Goal: Information Seeking & Learning: Learn about a topic

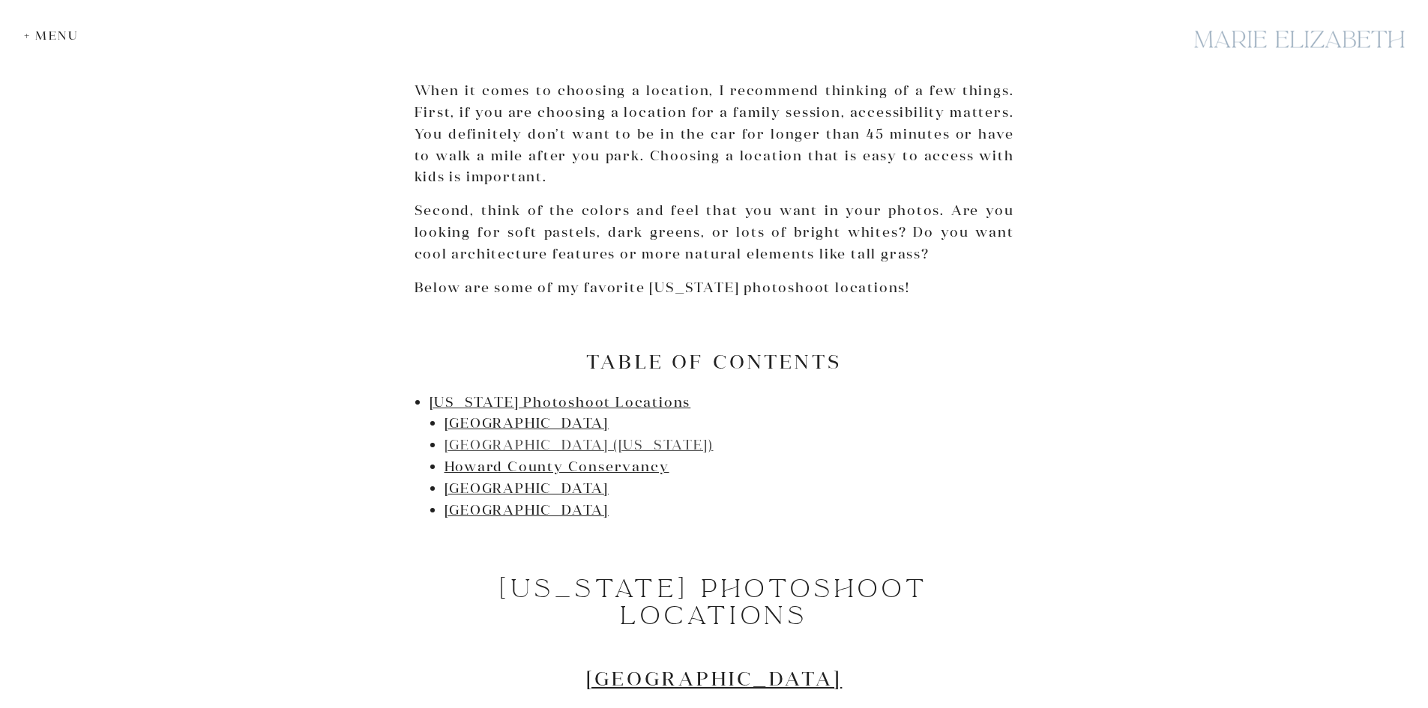
scroll to position [675, 0]
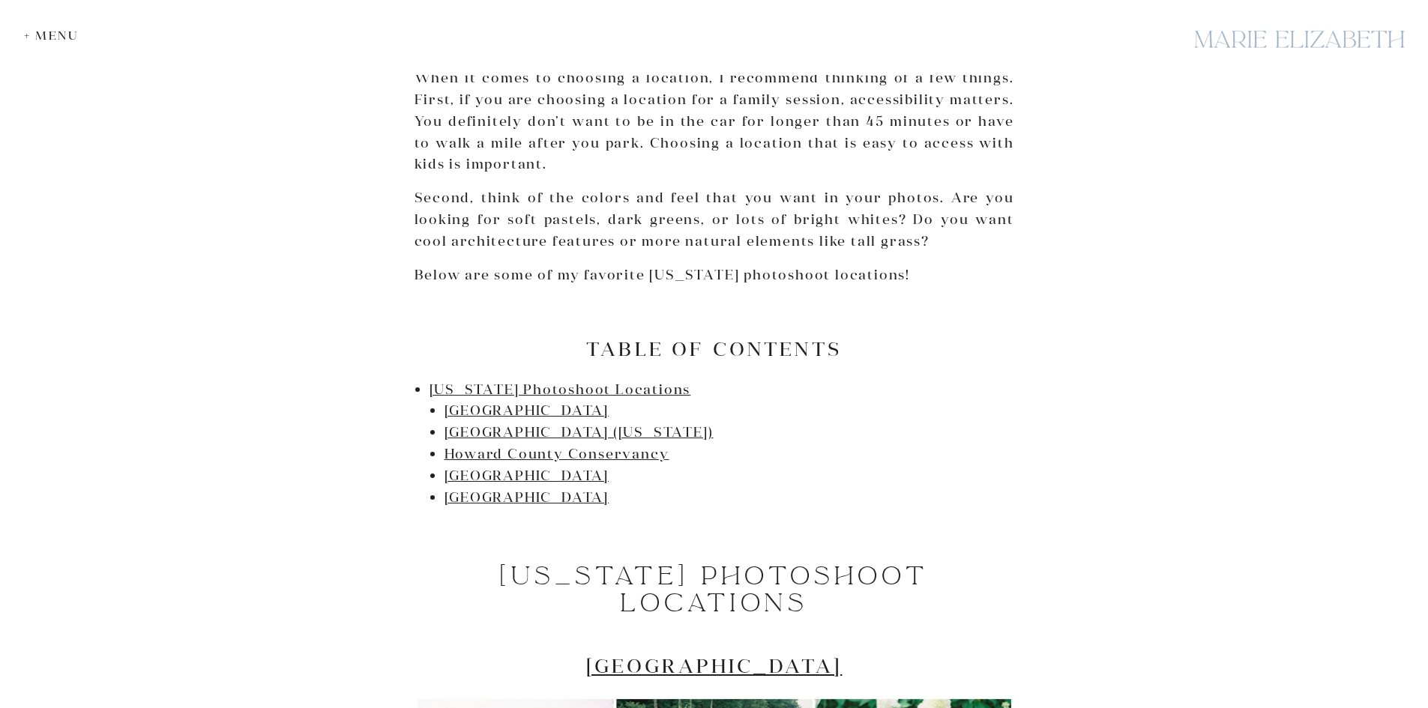
click at [547, 414] on link "[GEOGRAPHIC_DATA]" at bounding box center [527, 410] width 165 height 17
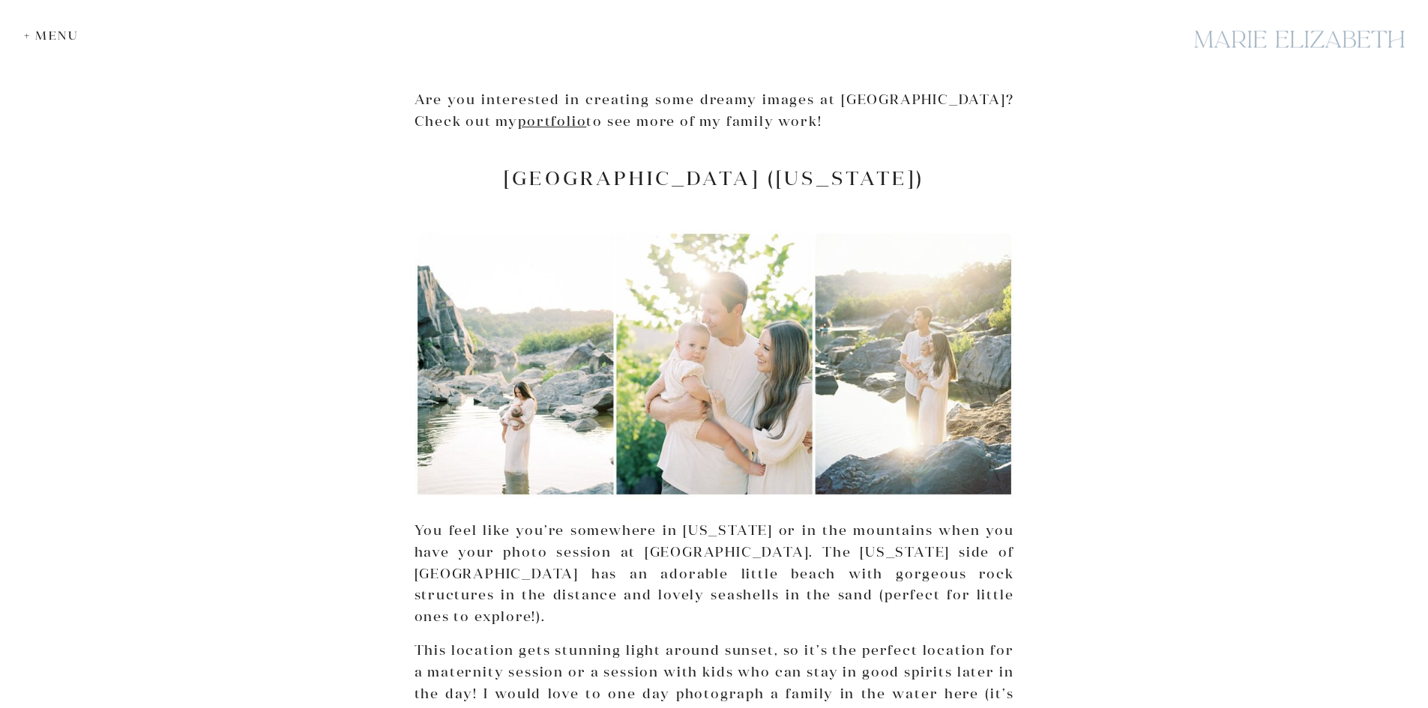
scroll to position [2154, 0]
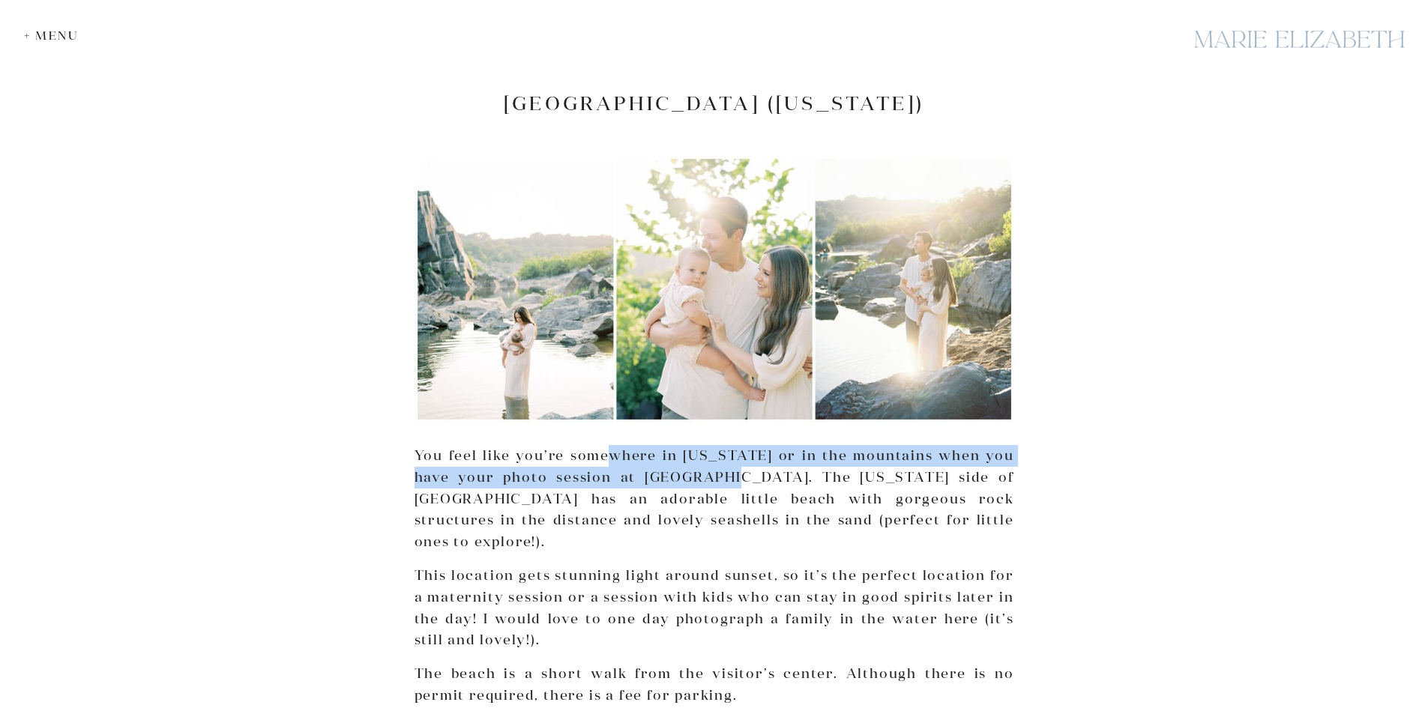
drag, startPoint x: 604, startPoint y: 458, endPoint x: 685, endPoint y: 473, distance: 82.3
click at [685, 473] on p "You feel like you’re somewhere in [US_STATE] or in the mountains when you have …" at bounding box center [715, 499] width 600 height 108
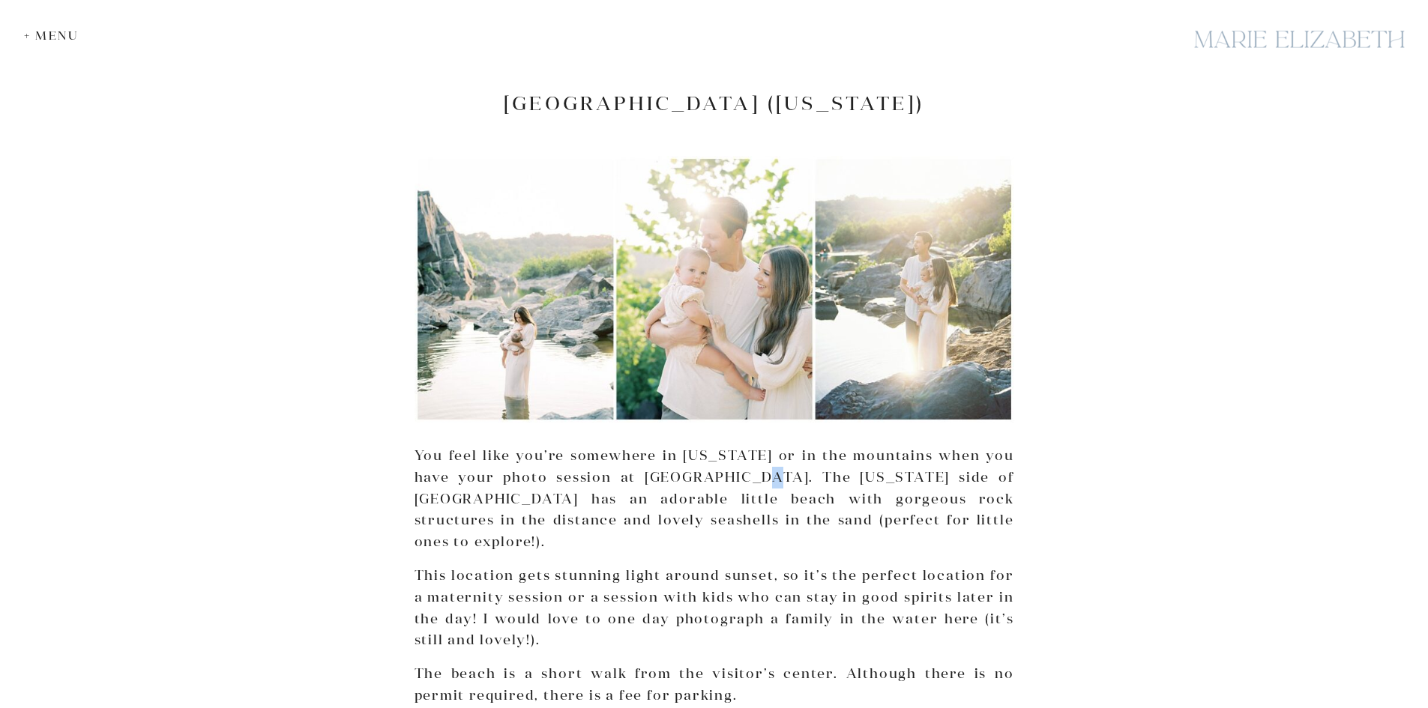
click at [716, 487] on p "You feel like you’re somewhere in [US_STATE] or in the mountains when you have …" at bounding box center [715, 499] width 600 height 108
click at [634, 518] on p "You feel like you’re somewhere in [US_STATE] or in the mountains when you have …" at bounding box center [715, 499] width 600 height 108
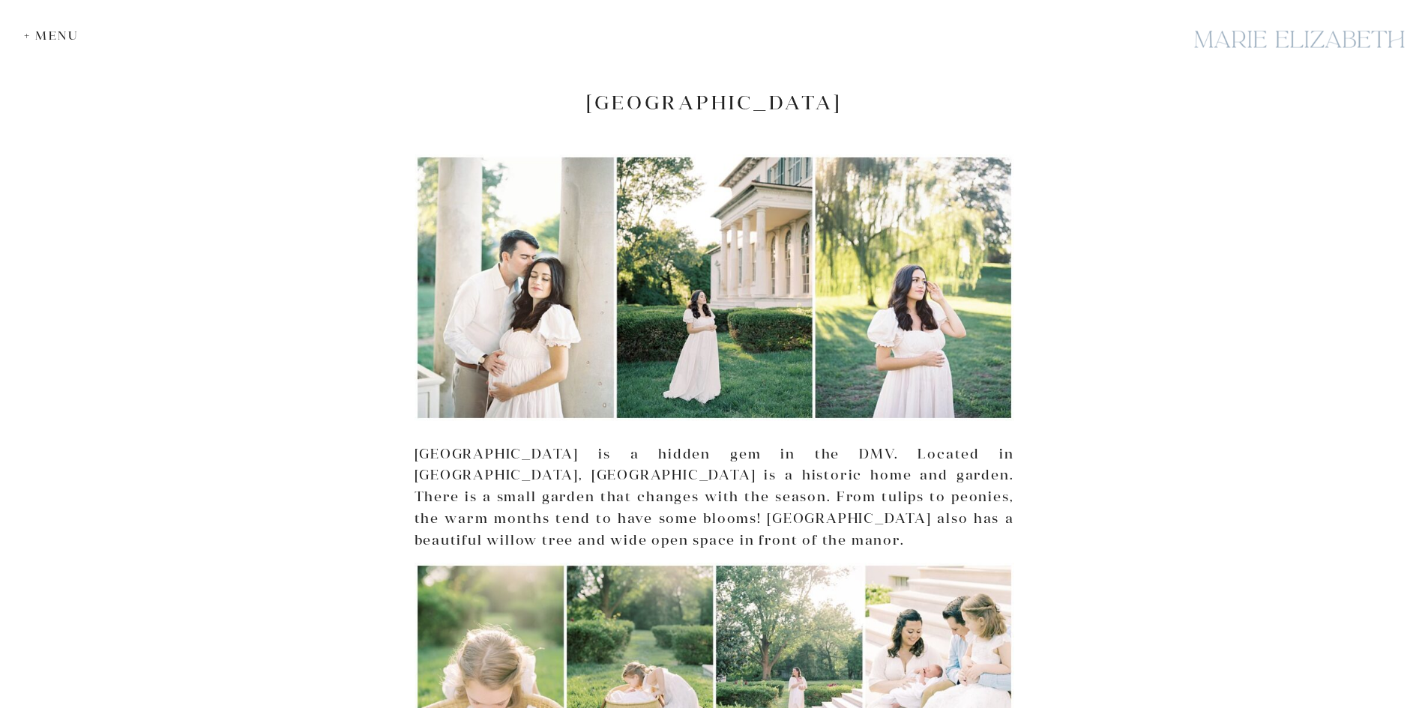
scroll to position [4028, 0]
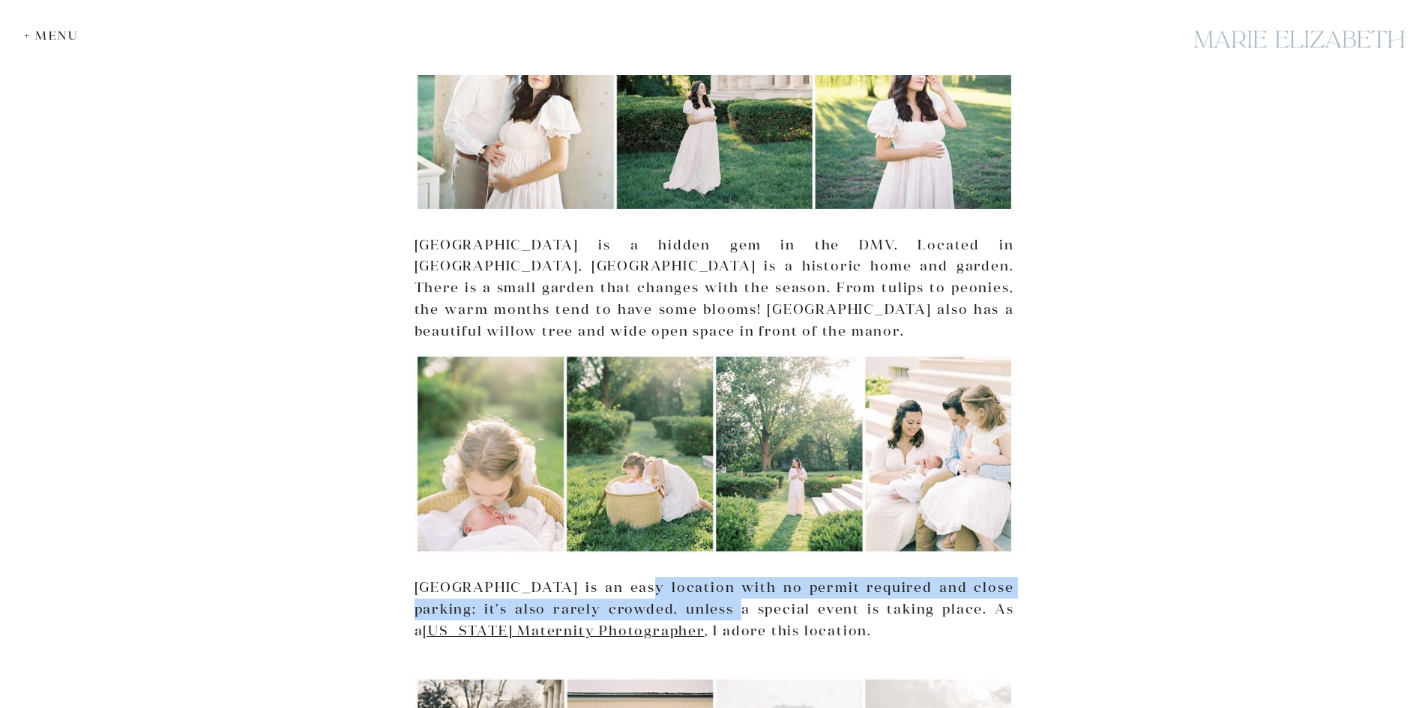
drag, startPoint x: 619, startPoint y: 549, endPoint x: 702, endPoint y: 556, distance: 83.6
click at [702, 577] on p "[GEOGRAPHIC_DATA] is an easy location with no permit required and close parking…" at bounding box center [715, 609] width 600 height 64
click at [693, 577] on p "[GEOGRAPHIC_DATA] is an easy location with no permit required and close parking…" at bounding box center [715, 609] width 600 height 64
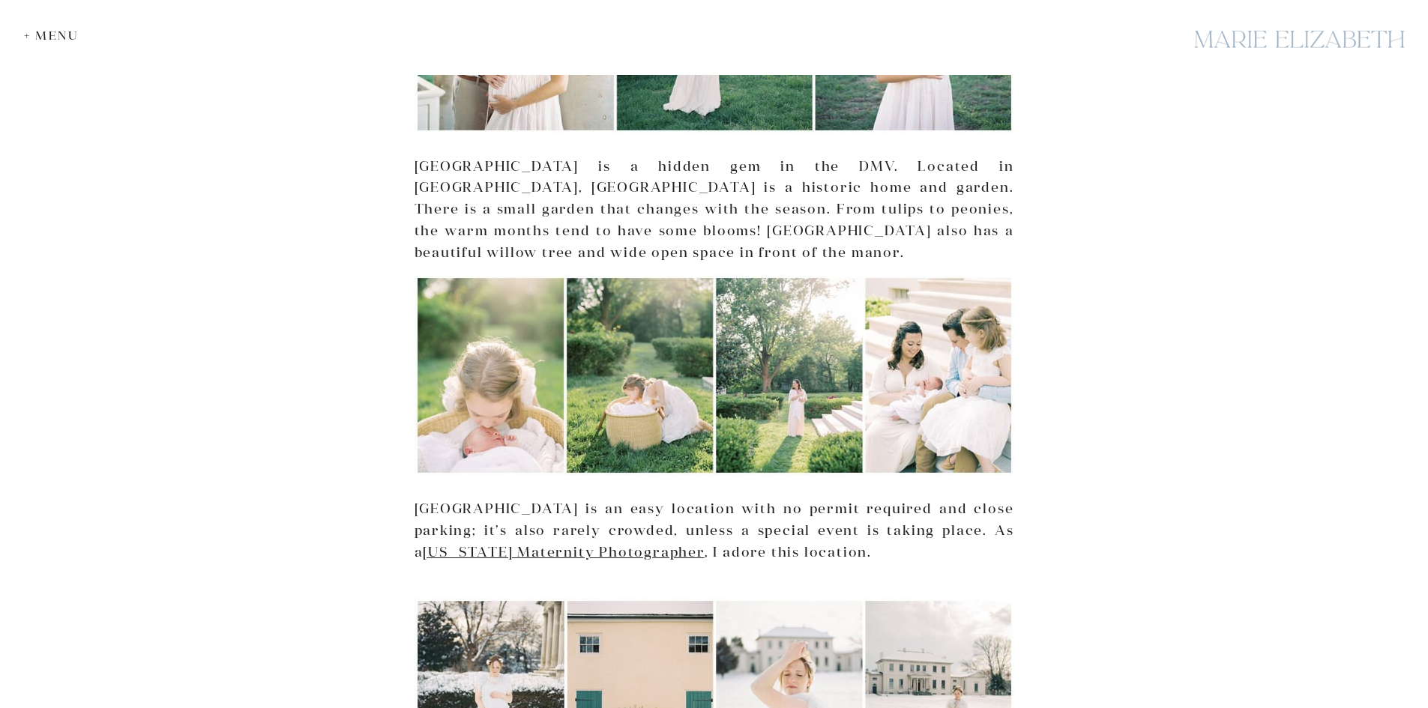
scroll to position [4328, 0]
